Goal: Entertainment & Leisure: Consume media (video, audio)

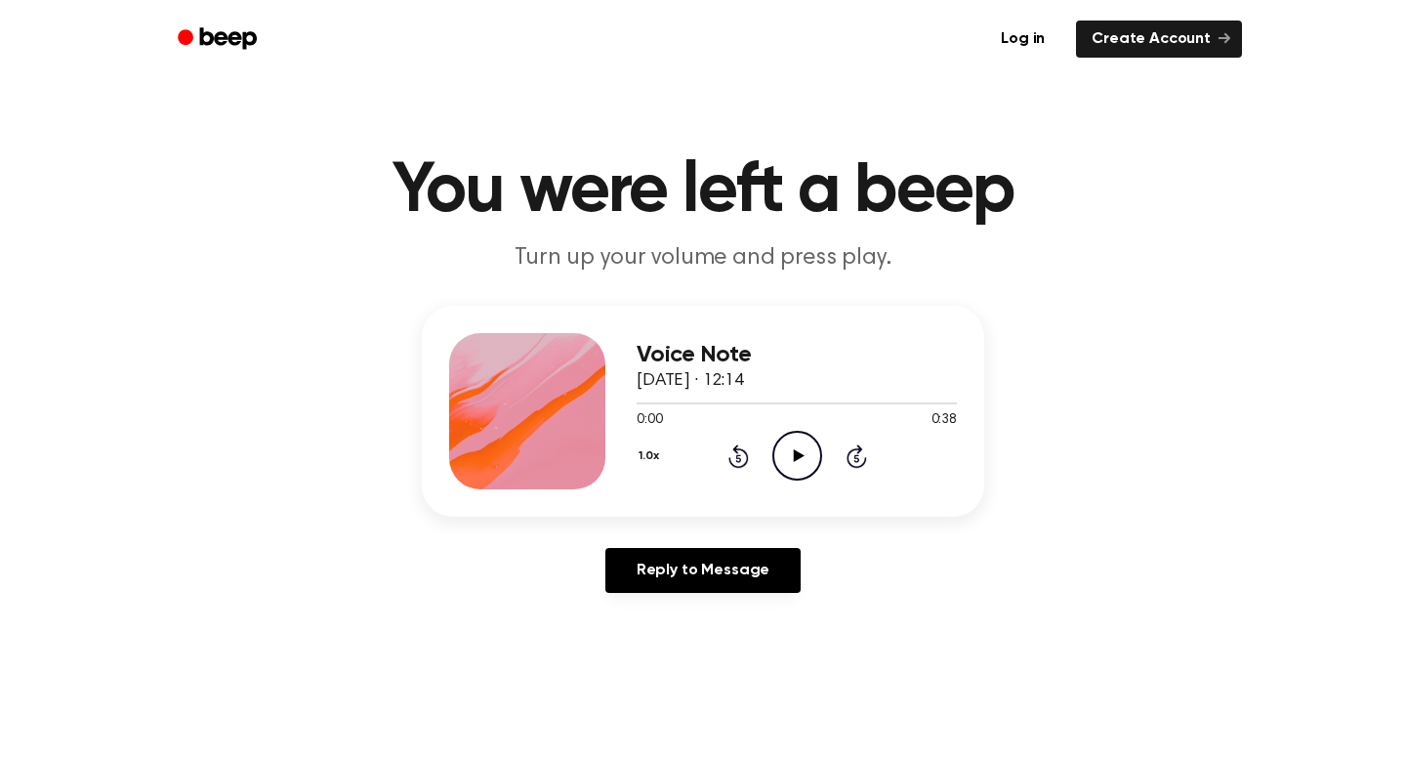
click at [804, 461] on icon "Play Audio" at bounding box center [798, 456] width 50 height 50
click at [775, 403] on div at bounding box center [797, 403] width 320 height 2
click at [804, 451] on icon "Pause Audio" at bounding box center [798, 456] width 50 height 50
click at [860, 398] on div at bounding box center [797, 403] width 320 height 16
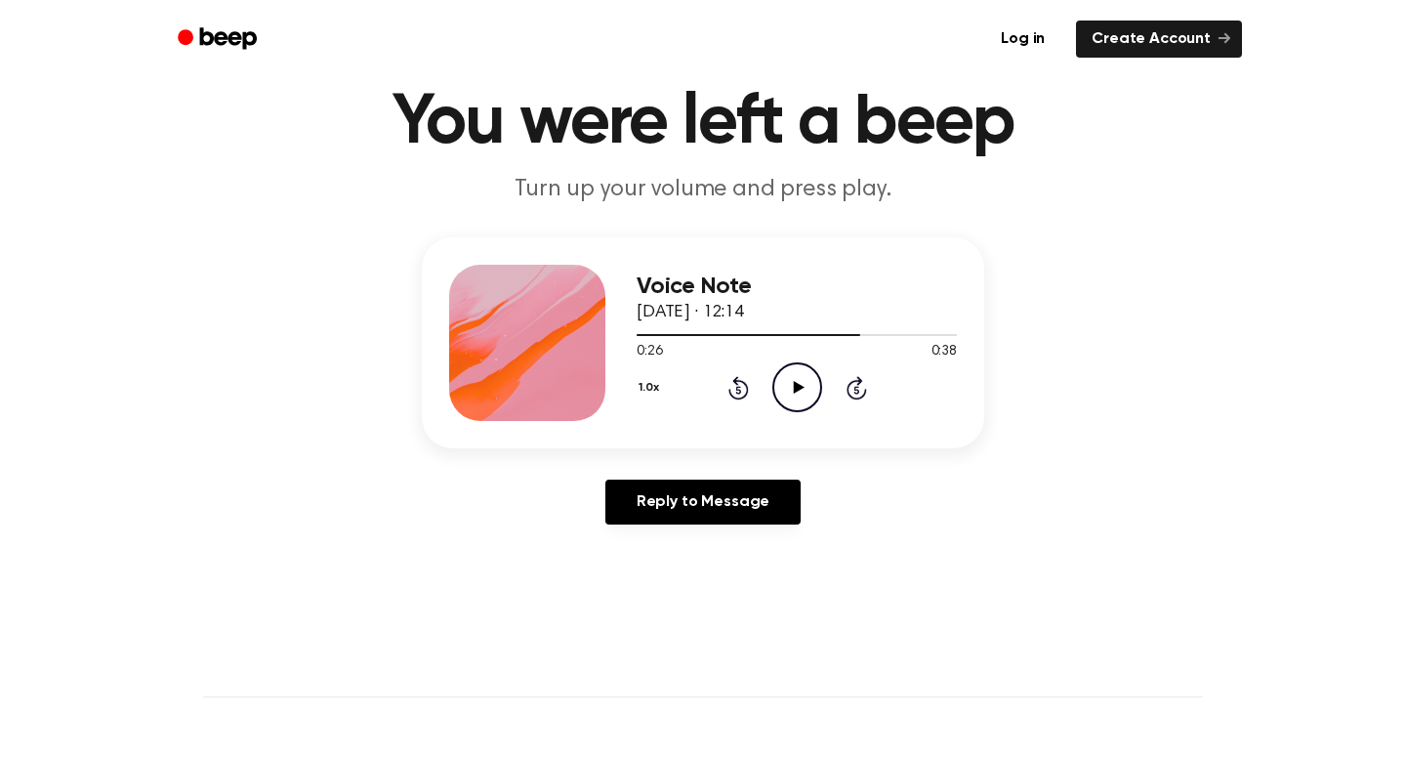
scroll to position [195, 0]
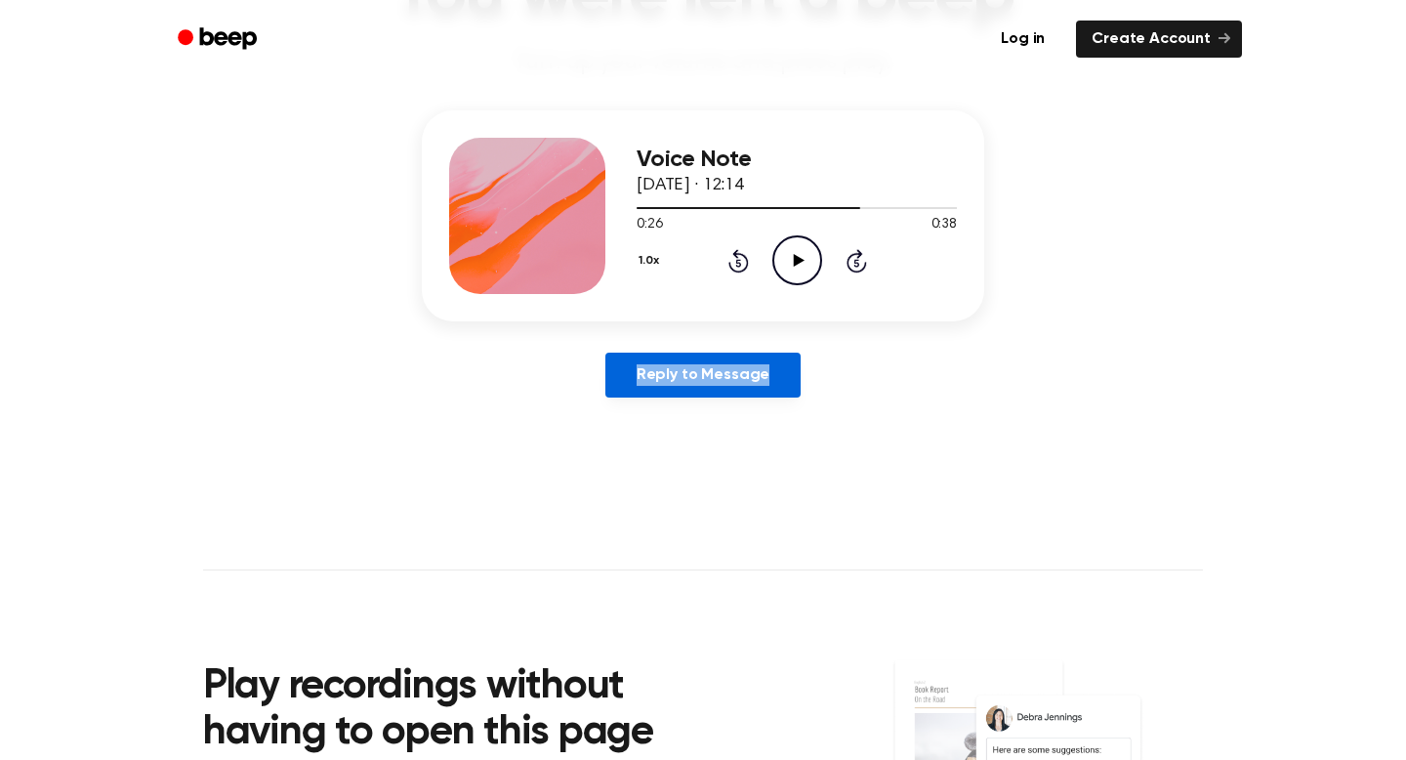
drag, startPoint x: 838, startPoint y: 367, endPoint x: 747, endPoint y: 355, distance: 91.7
click at [747, 355] on div "Reply to Message" at bounding box center [703, 383] width 563 height 61
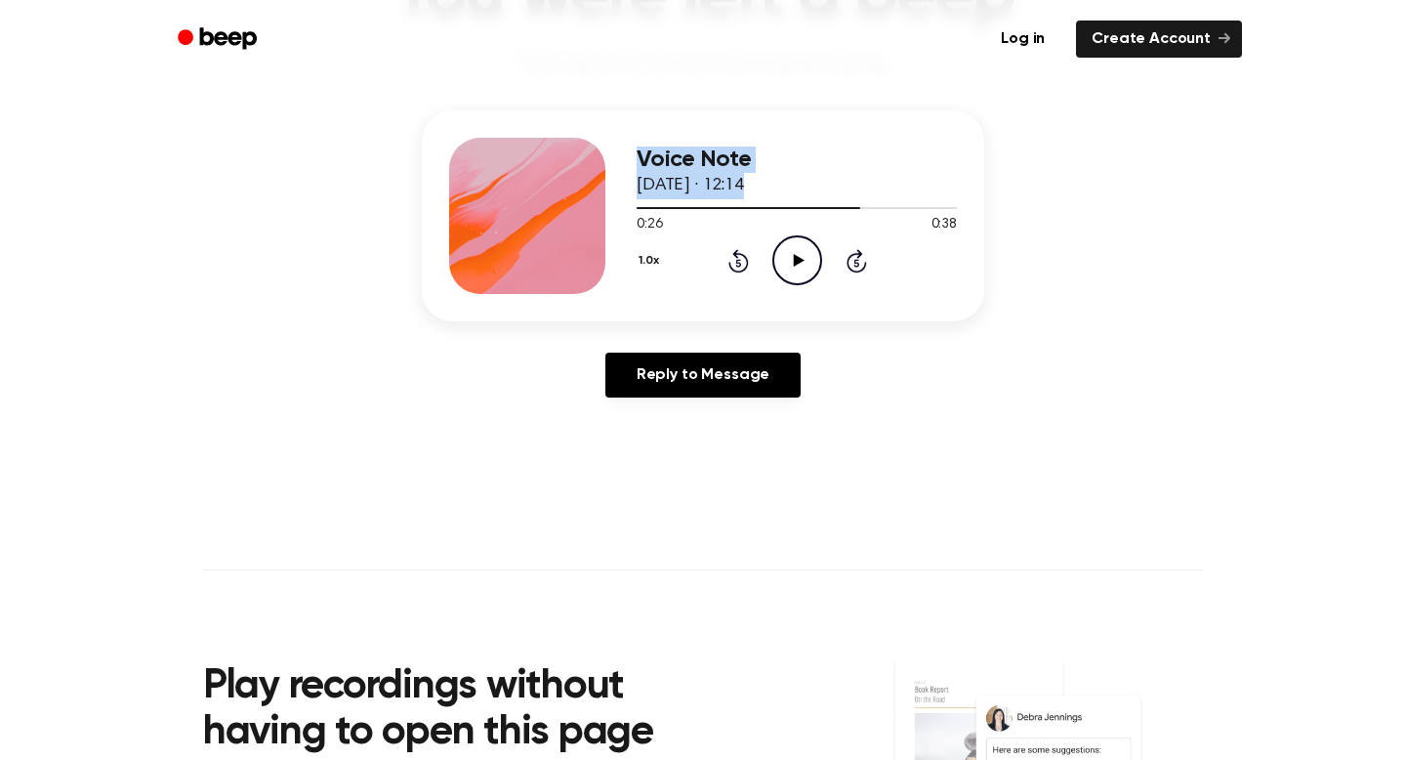
drag, startPoint x: 672, startPoint y: 211, endPoint x: 598, endPoint y: 208, distance: 74.3
click at [598, 208] on div "Voice Note [DATE] · 12:14 0:26 0:38 Your browser does not support the [object O…" at bounding box center [703, 215] width 563 height 211
click at [321, 448] on main "You were left a beep Turn up your volume and press play. Voice Note [DATE] · 12…" at bounding box center [703, 407] width 1406 height 1204
